Goal: Check status: Check status

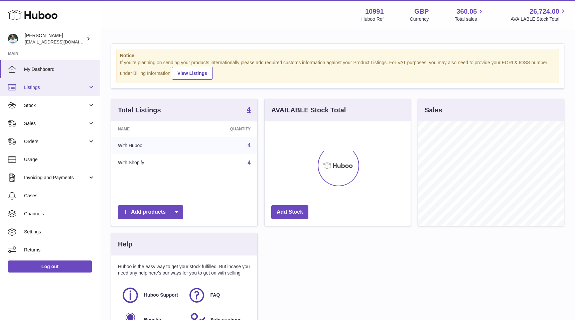
scroll to position [104, 146]
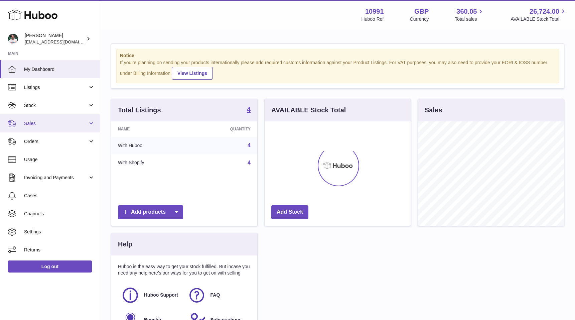
click at [44, 123] on span "Sales" at bounding box center [56, 123] width 64 height 6
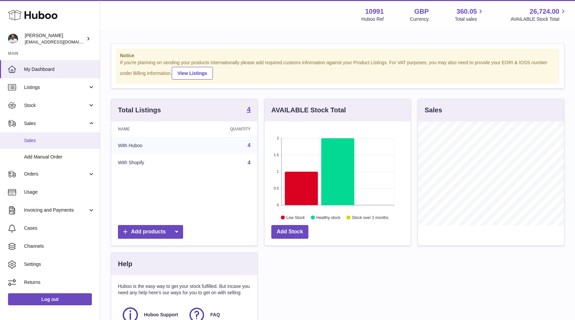
click at [52, 134] on link "Sales" at bounding box center [50, 140] width 100 height 16
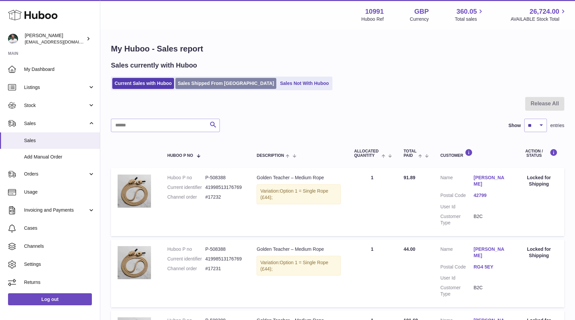
click at [199, 85] on link "Sales Shipped From [GEOGRAPHIC_DATA]" at bounding box center [226, 83] width 101 height 11
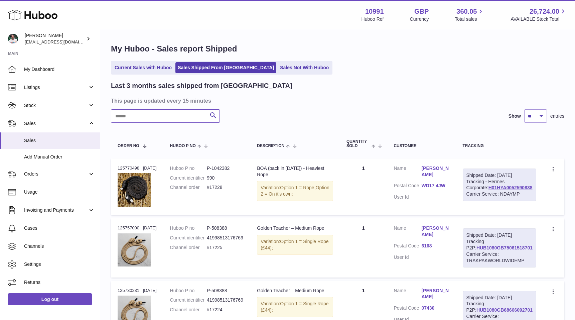
click at [158, 116] on input "text" at bounding box center [165, 115] width 109 height 13
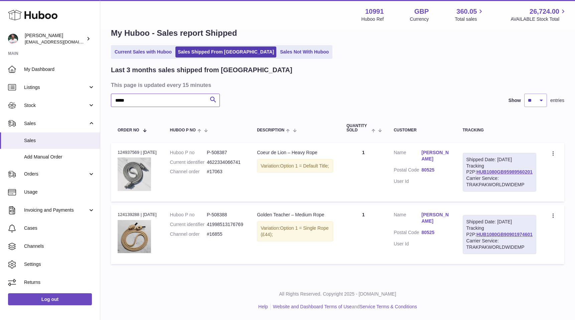
scroll to position [20, 0]
type input "*****"
click at [487, 174] on link "HUB1080GB95989560201" at bounding box center [505, 171] width 56 height 5
click at [498, 237] on link "HUB1080GB90901974601" at bounding box center [505, 234] width 56 height 5
click at [489, 175] on link "HUB1080GB95989560201" at bounding box center [505, 171] width 56 height 5
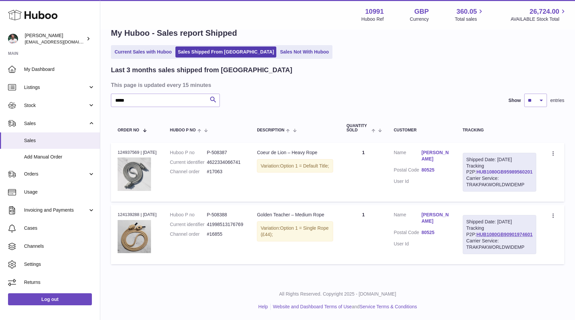
click at [481, 173] on link "HUB1080GB95989560201" at bounding box center [505, 171] width 56 height 5
